Goal: Information Seeking & Learning: Check status

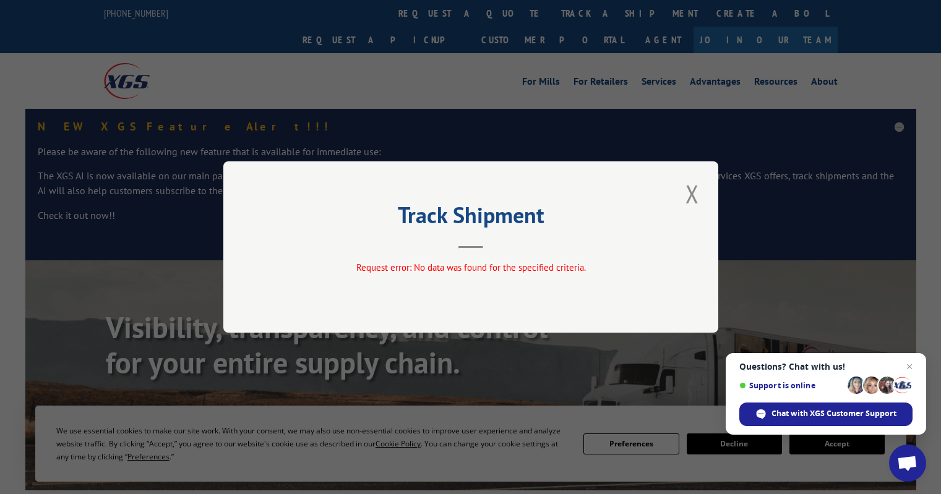
click at [693, 191] on button "Close modal" at bounding box center [691, 194] width 21 height 34
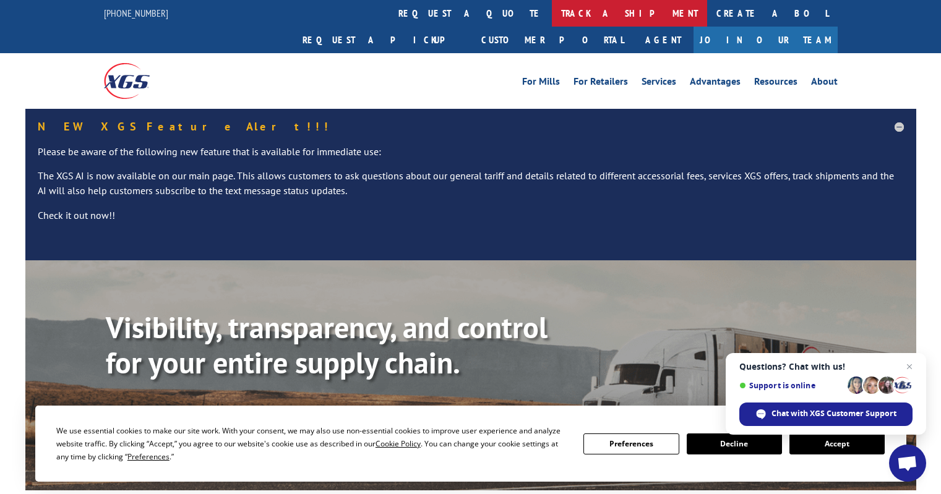
click at [552, 14] on link "track a shipment" at bounding box center [629, 13] width 155 height 27
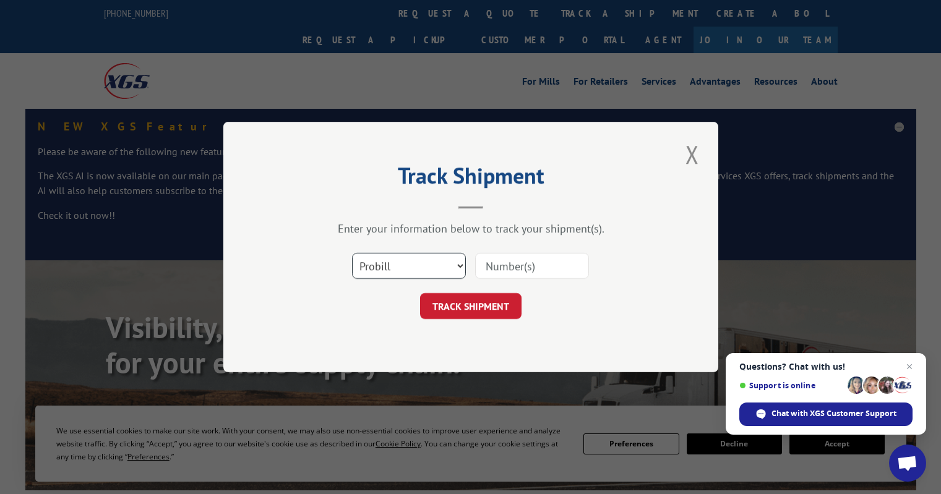
click at [443, 268] on select "Select category... Probill BOL PO" at bounding box center [409, 266] width 114 height 26
select select "po"
click at [352, 253] on select "Select category... Probill BOL PO" at bounding box center [409, 266] width 114 height 26
click at [488, 261] on input at bounding box center [532, 266] width 114 height 26
type input "IL185278"
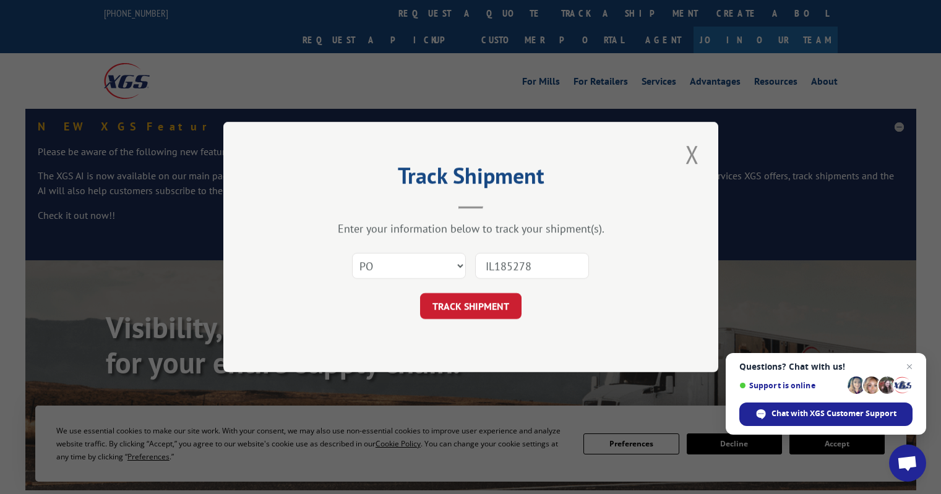
drag, startPoint x: 453, startPoint y: 299, endPoint x: 453, endPoint y: 308, distance: 9.3
click at [453, 301] on button "TRACK SHIPMENT" at bounding box center [470, 306] width 101 height 26
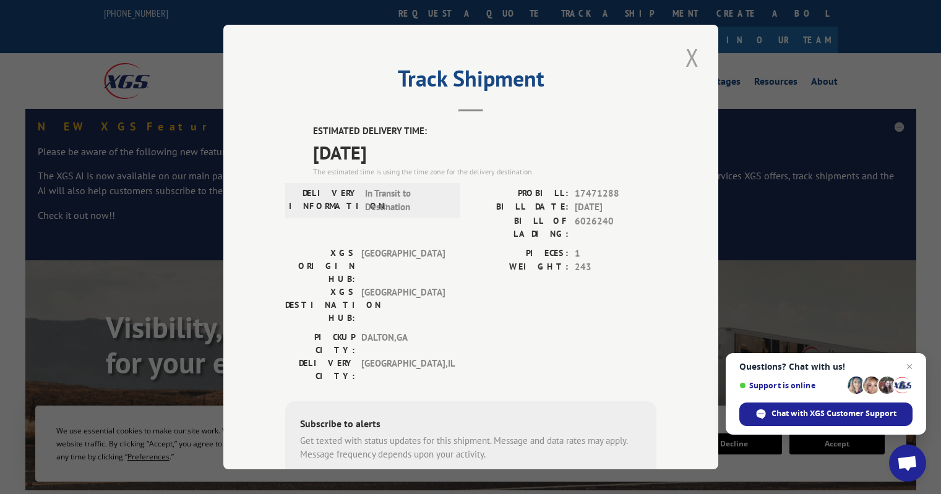
click at [686, 59] on button "Close modal" at bounding box center [691, 57] width 21 height 34
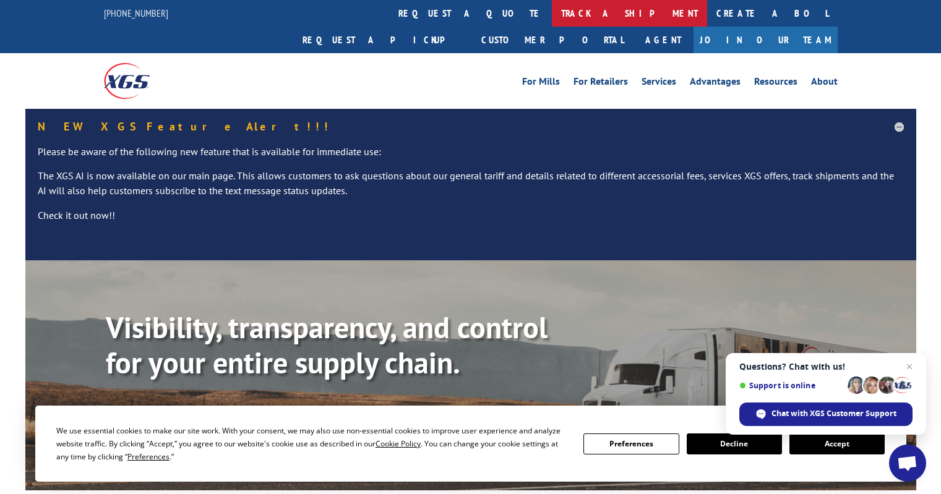
click at [552, 10] on link "track a shipment" at bounding box center [629, 13] width 155 height 27
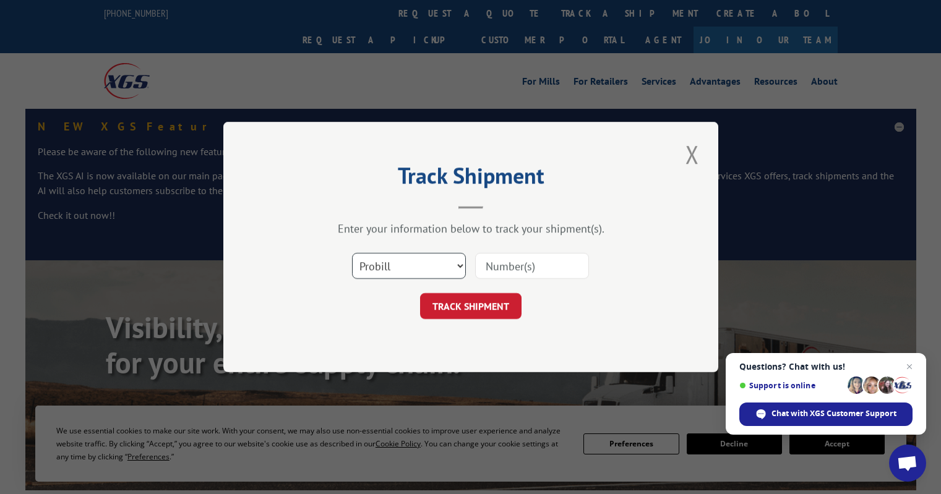
click at [447, 265] on select "Select category... Probill BOL PO" at bounding box center [409, 266] width 114 height 26
select select "po"
click at [352, 253] on select "Select category... Probill BOL PO" at bounding box center [409, 266] width 114 height 26
paste input "I"
type input "IL185278"
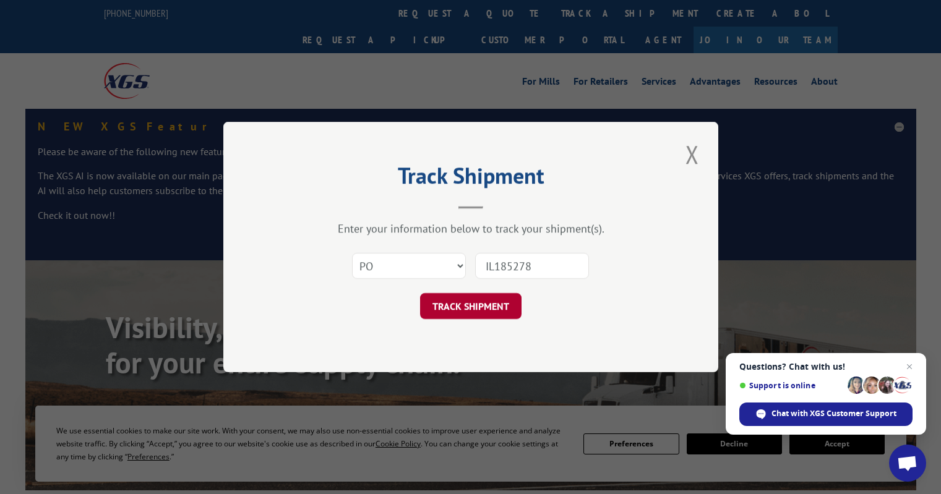
click at [486, 302] on button "TRACK SHIPMENT" at bounding box center [470, 306] width 101 height 26
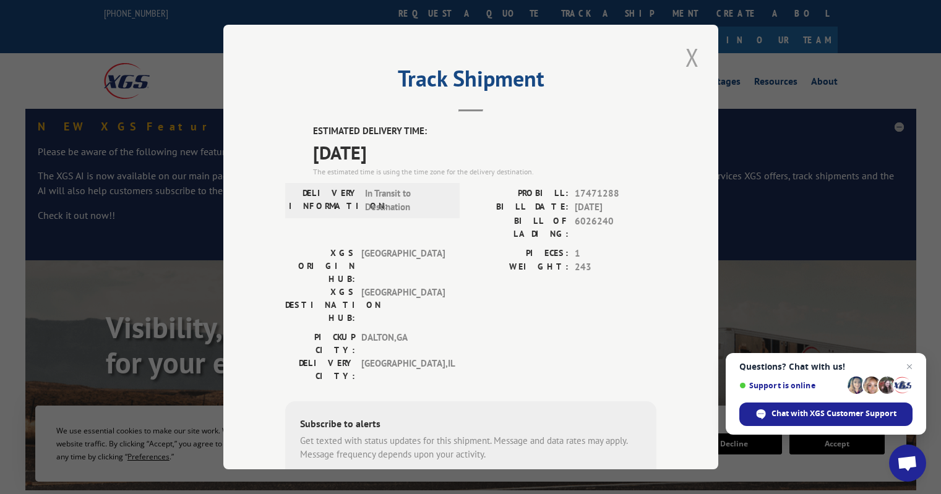
click at [681, 56] on button "Close modal" at bounding box center [691, 57] width 21 height 34
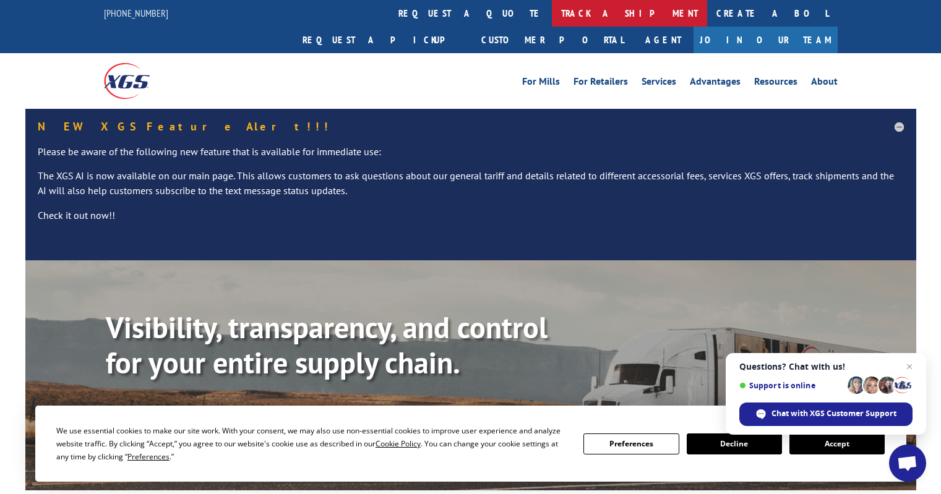
click at [552, 16] on link "track a shipment" at bounding box center [629, 13] width 155 height 27
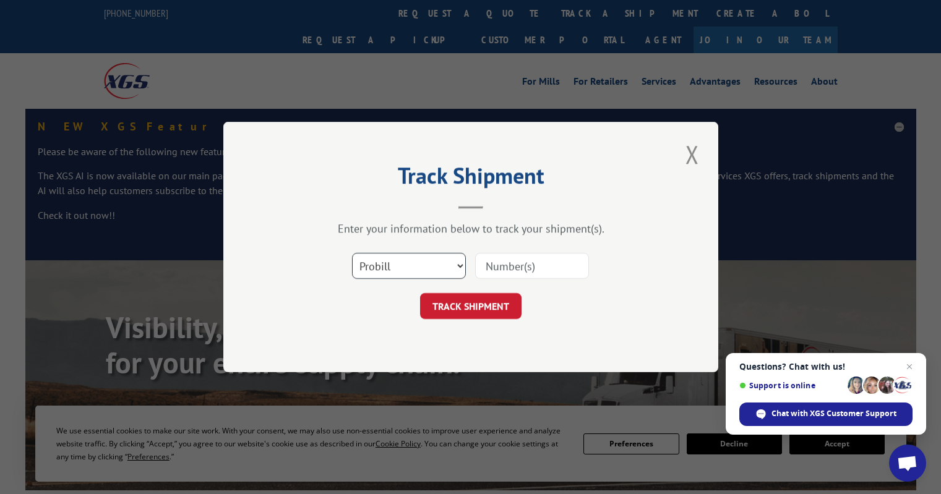
click at [420, 262] on select "Select category... Probill BOL PO" at bounding box center [409, 266] width 114 height 26
select select "po"
click at [352, 253] on select "Select category... Probill BOL PO" at bounding box center [409, 266] width 114 height 26
click at [490, 265] on input at bounding box center [532, 266] width 114 height 26
type input "IL185277"
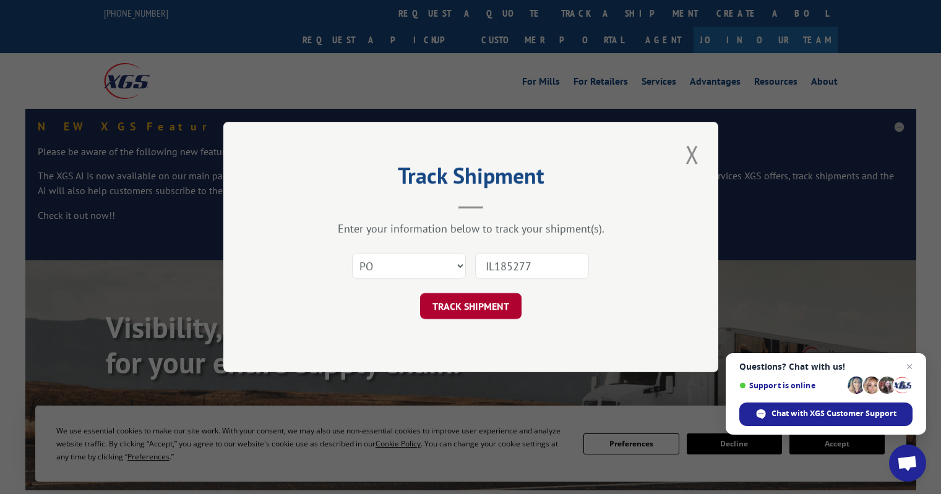
click at [453, 308] on button "TRACK SHIPMENT" at bounding box center [470, 306] width 101 height 26
